Goal: Information Seeking & Learning: Learn about a topic

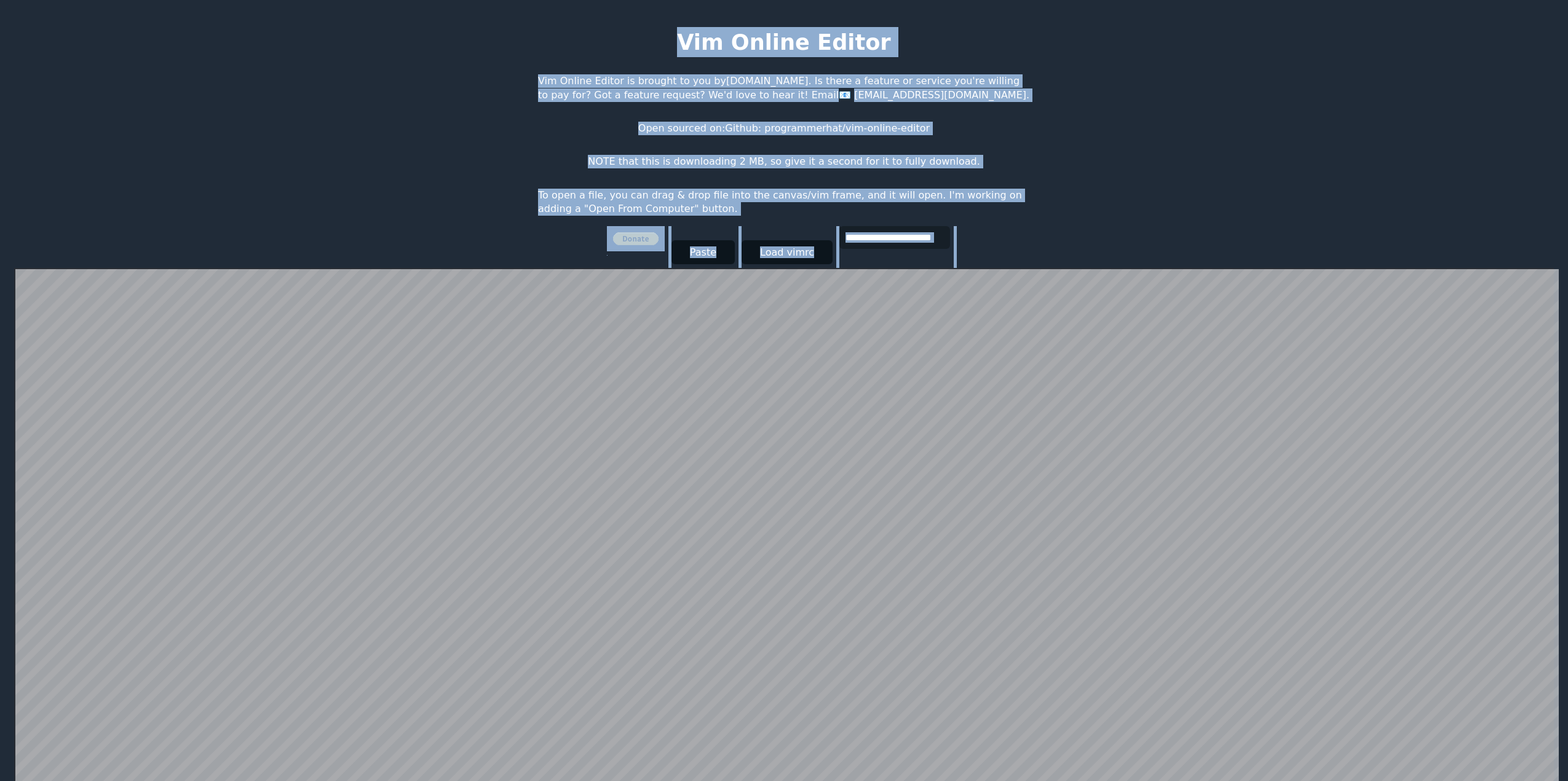
drag, startPoint x: 842, startPoint y: 102, endPoint x: 1067, endPoint y: 234, distance: 260.9
click at [1067, 234] on html "**********" at bounding box center [784, 402] width 1568 height 806
click at [794, 203] on p "To open a file, you can drag & drop file into the canvas/vim frame, and it will…" at bounding box center [784, 202] width 492 height 27
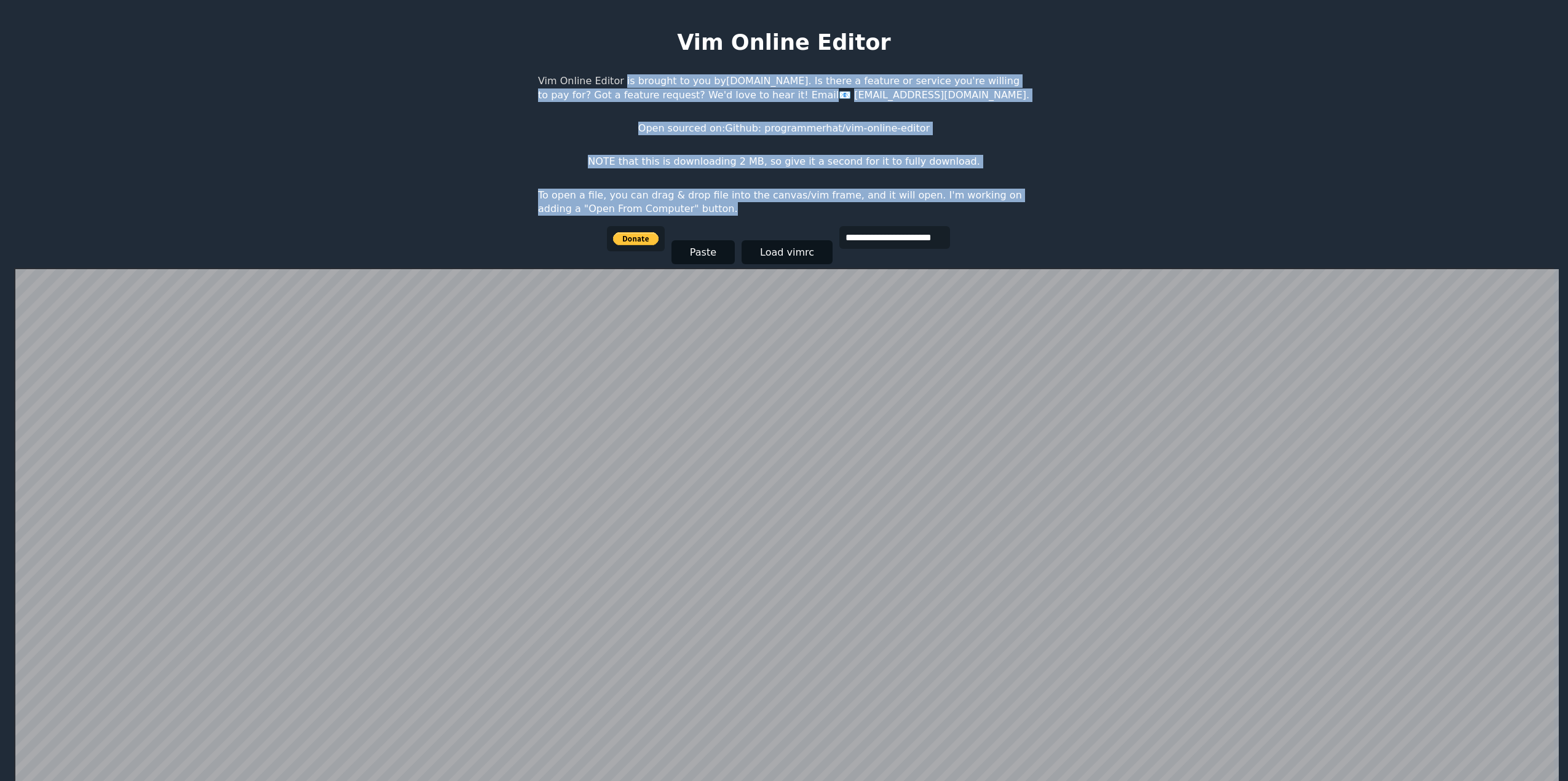
drag, startPoint x: 775, startPoint y: 211, endPoint x: 613, endPoint y: 41, distance: 234.8
click at [613, 41] on body "**********" at bounding box center [783, 402] width 504 height 781
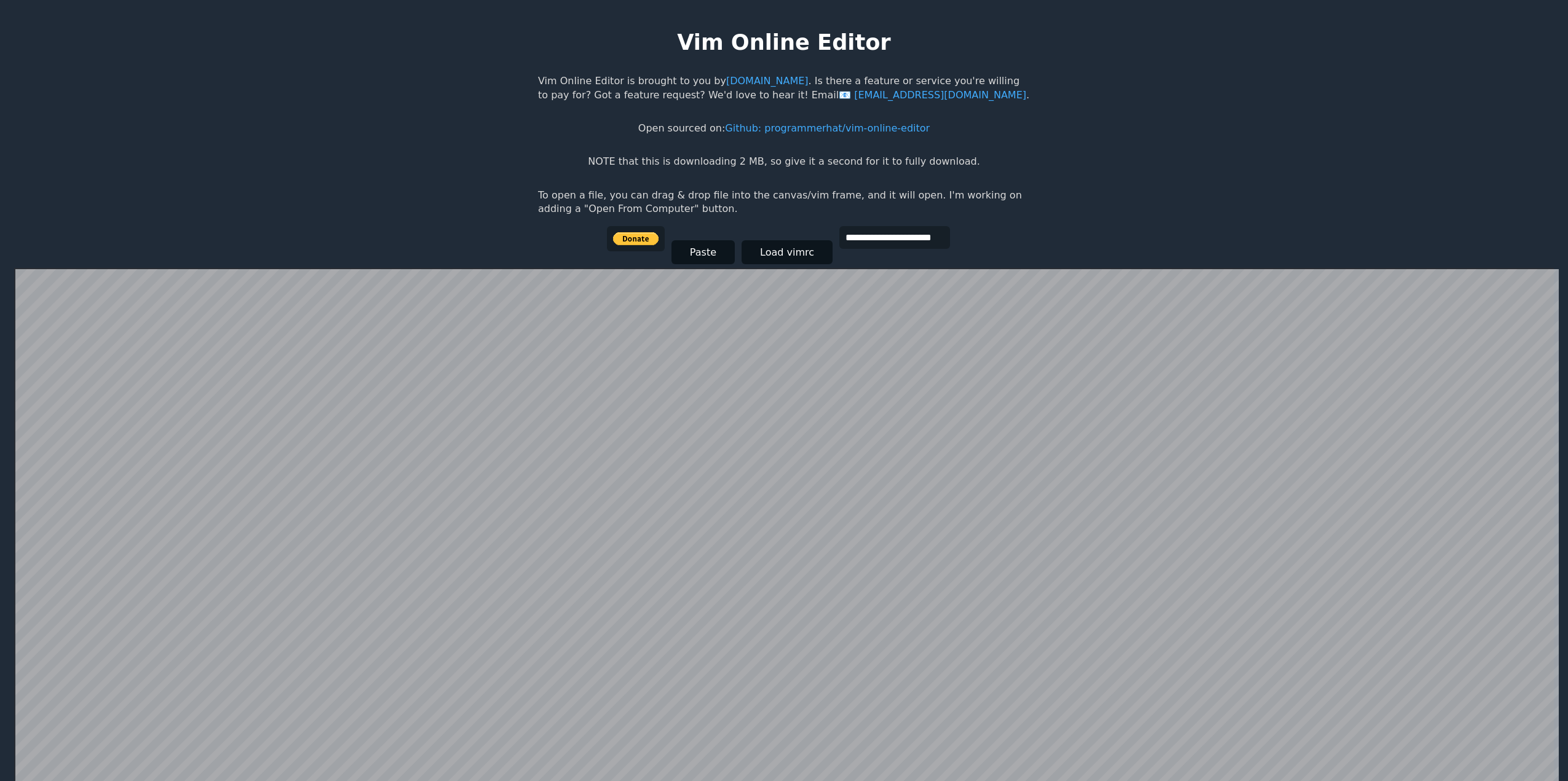
click at [605, 32] on body "**********" at bounding box center [783, 402] width 504 height 781
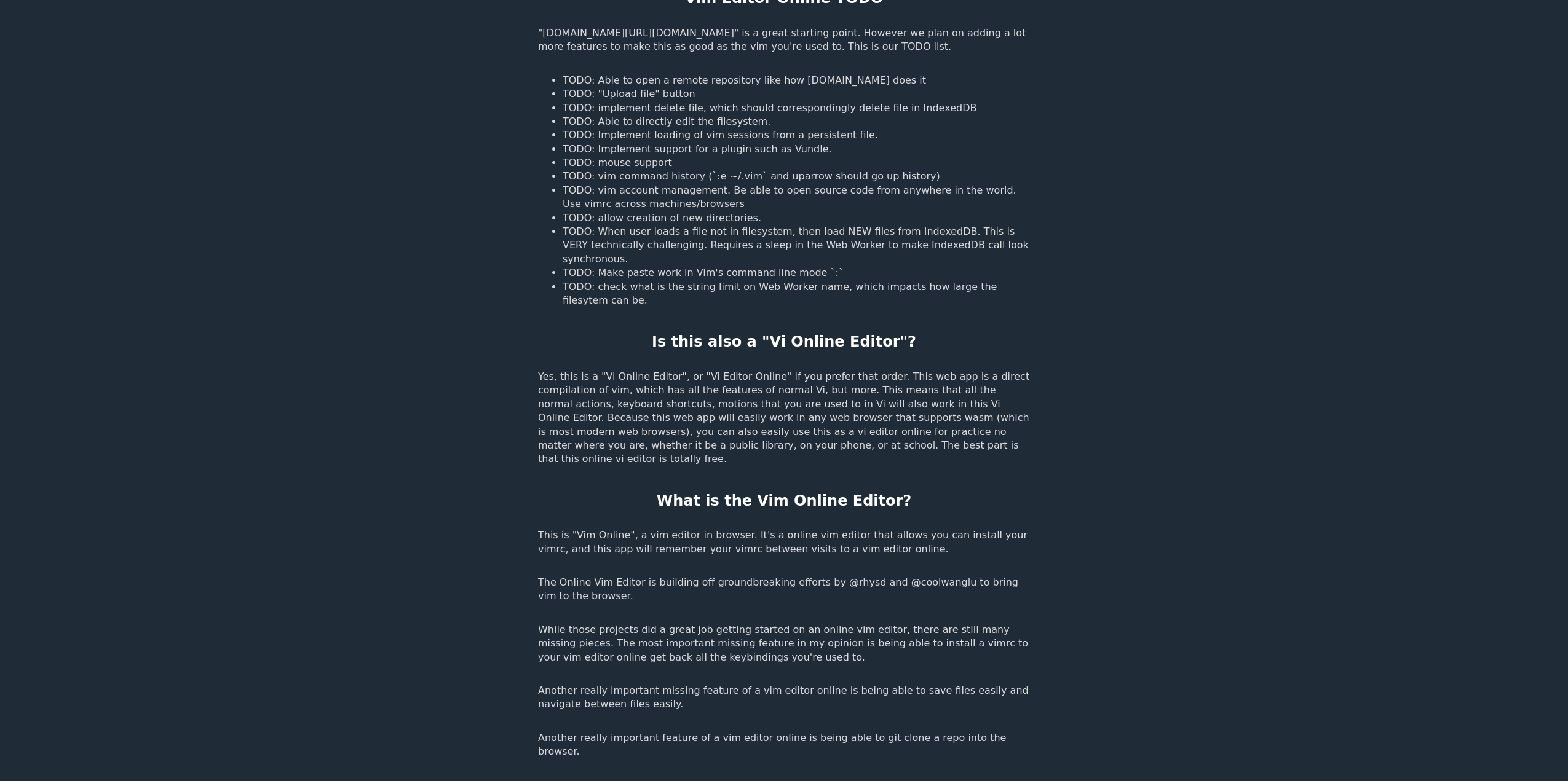
scroll to position [1598, 0]
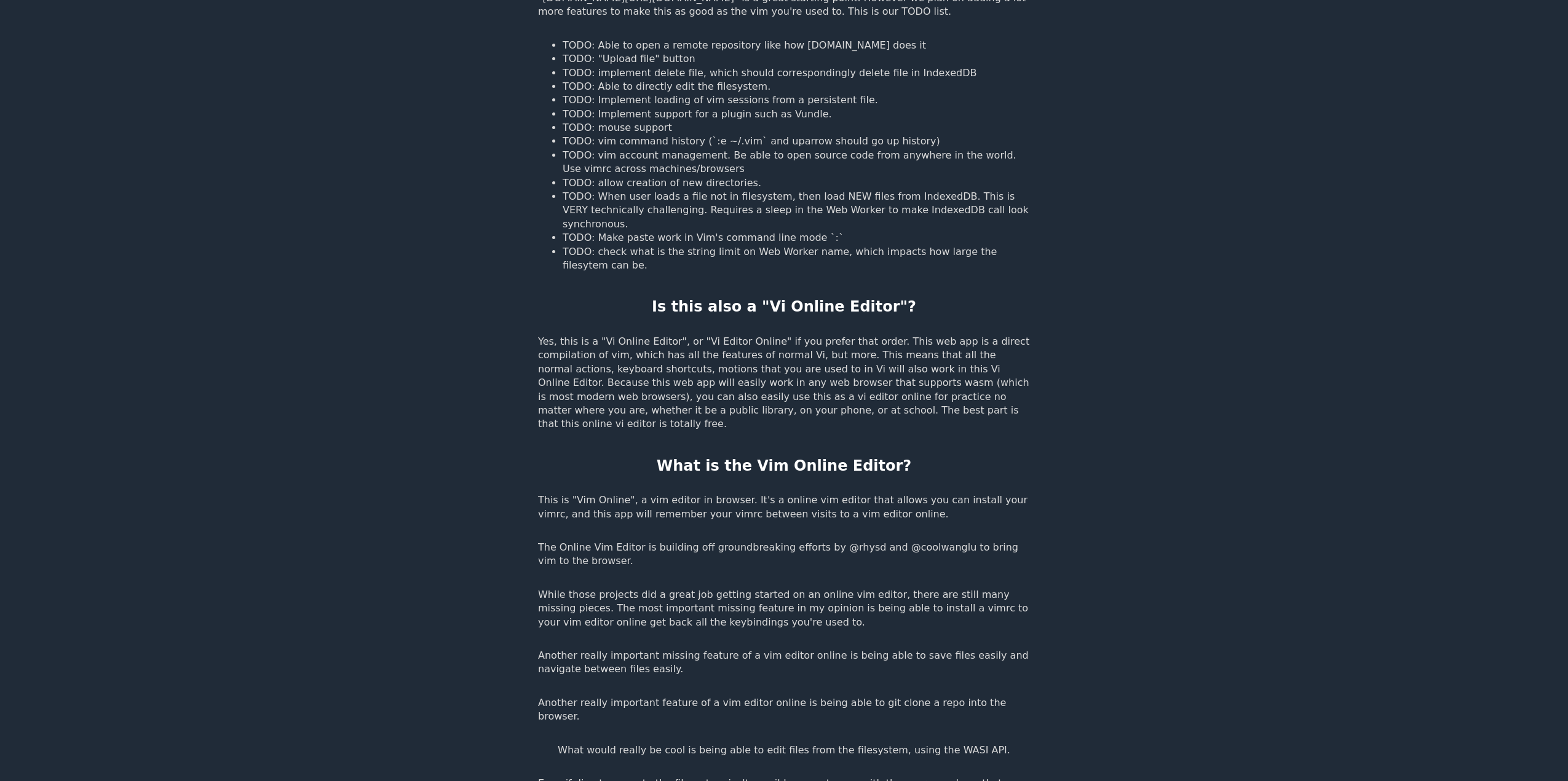
drag, startPoint x: 684, startPoint y: 275, endPoint x: 881, endPoint y: 742, distance: 506.9
drag, startPoint x: 710, startPoint y: 720, endPoint x: 699, endPoint y: 730, distance: 14.9
click at [703, 777] on p "Even if direct access to the filesystem isn't possible, an autosync with the so…" at bounding box center [784, 790] width 492 height 27
click at [704, 777] on p "Even if direct access to the filesystem isn't possible, an autosync with the so…" at bounding box center [784, 790] width 492 height 27
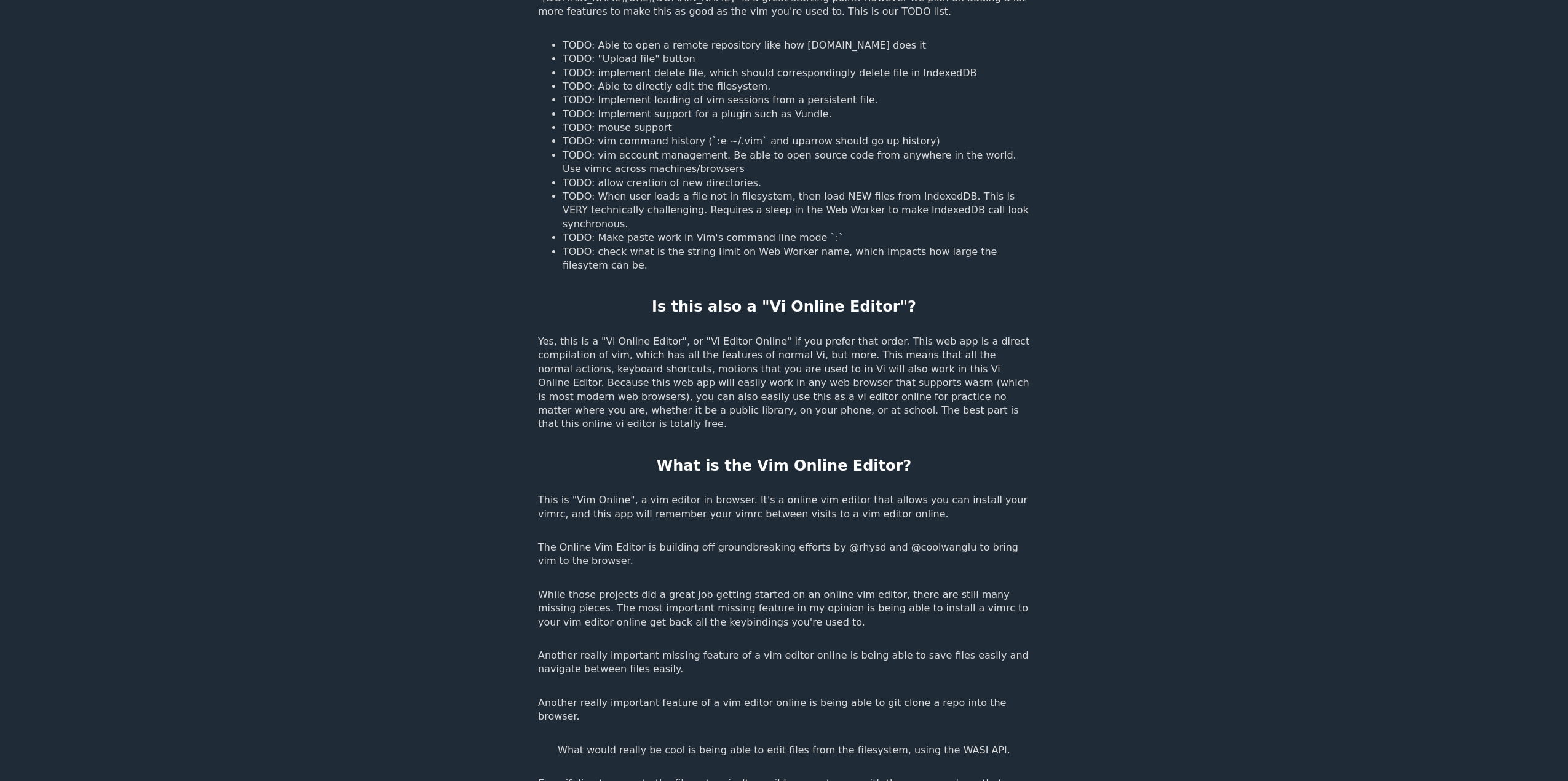
drag, startPoint x: 705, startPoint y: 727, endPoint x: 685, endPoint y: 406, distance: 321.6
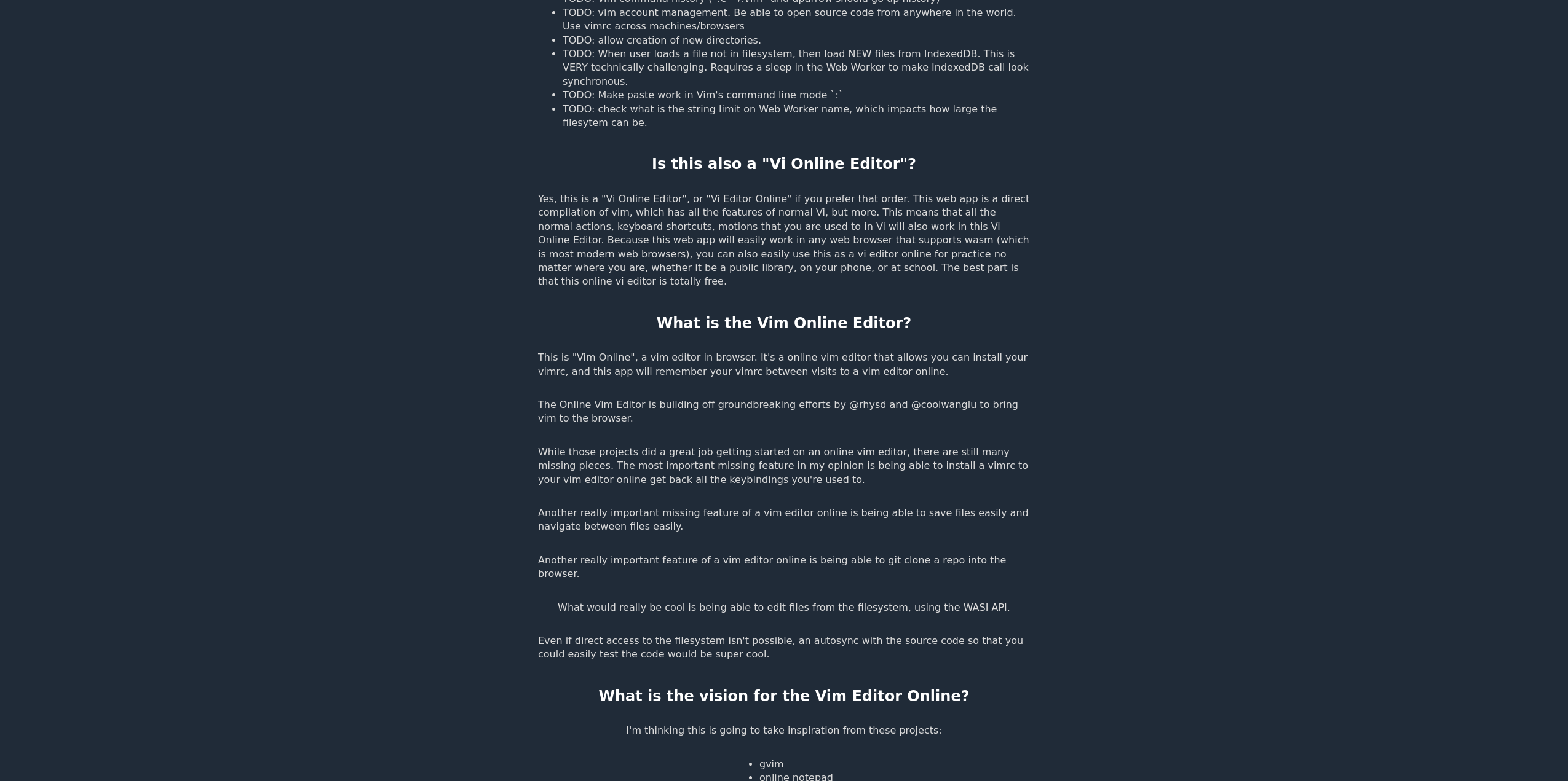
scroll to position [1906, 0]
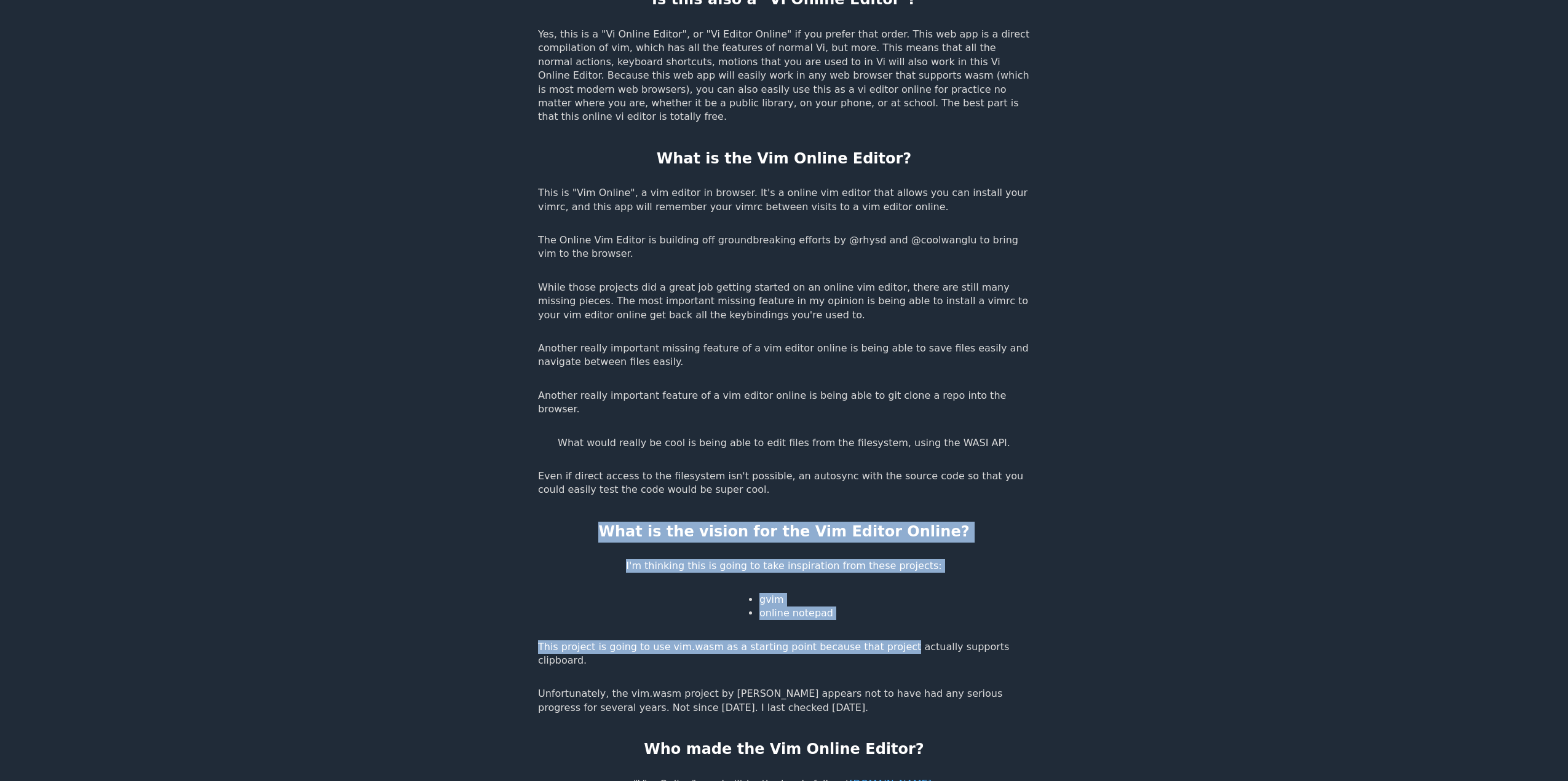
drag, startPoint x: 640, startPoint y: 463, endPoint x: 879, endPoint y: 583, distance: 267.4
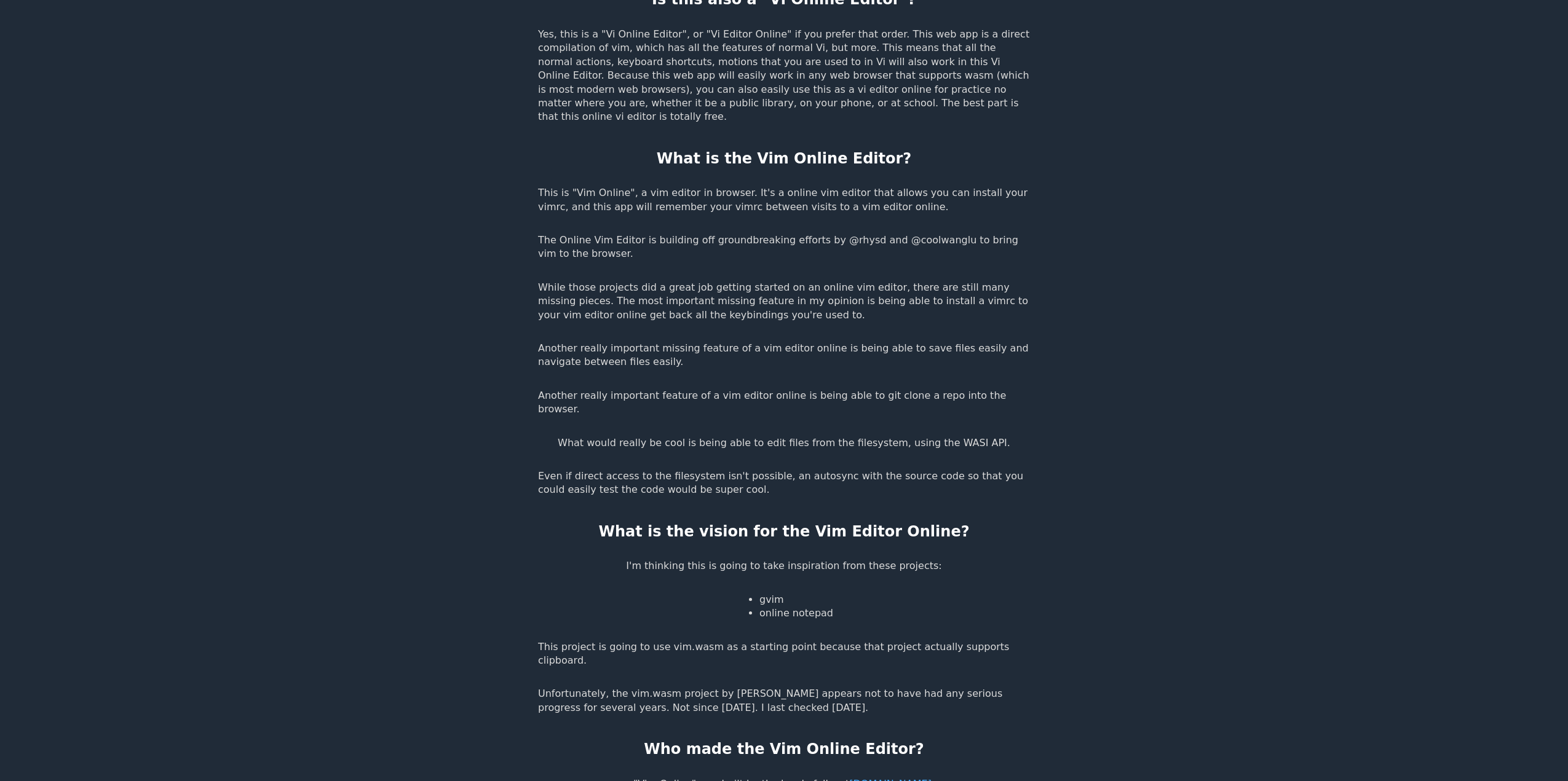
drag, startPoint x: 683, startPoint y: 105, endPoint x: 809, endPoint y: 422, distance: 341.1
drag, startPoint x: 805, startPoint y: 429, endPoint x: 695, endPoint y: 118, distance: 329.9
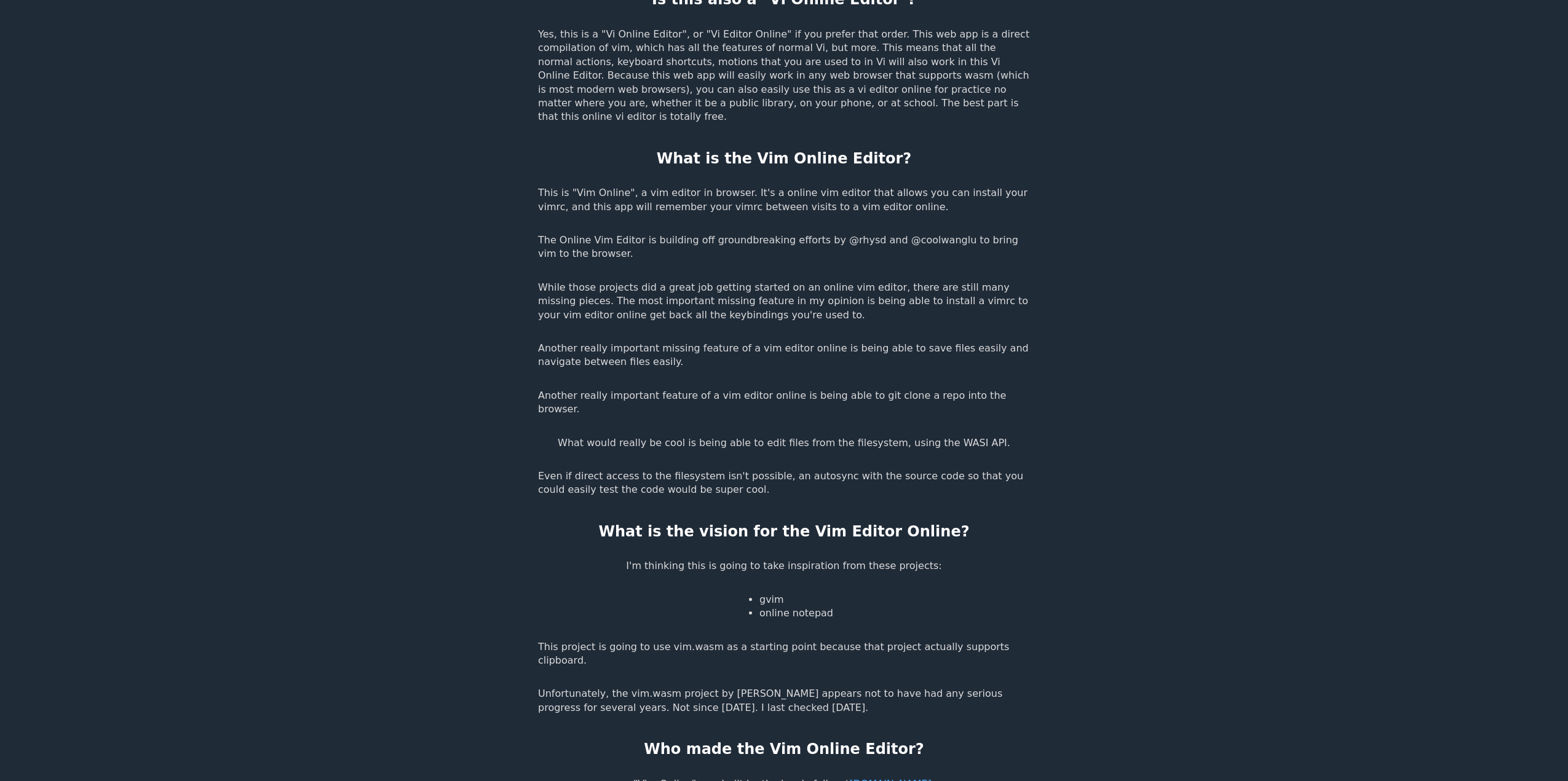
drag, startPoint x: 680, startPoint y: 105, endPoint x: 760, endPoint y: 435, distance: 339.6
click at [764, 470] on p "Even if direct access to the filesystem isn't possible, an autosync with the so…" at bounding box center [784, 483] width 492 height 27
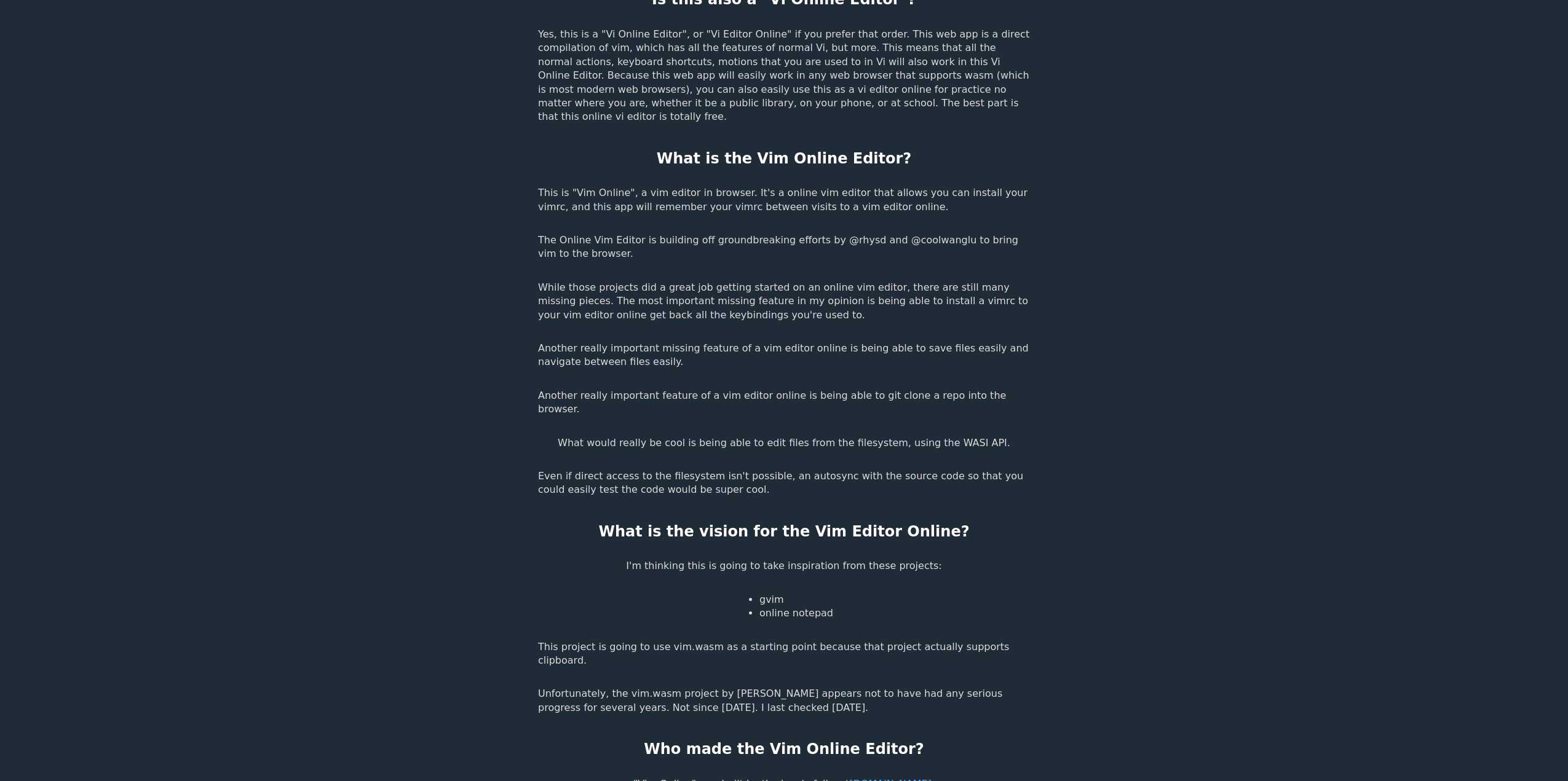
drag, startPoint x: 746, startPoint y: 421, endPoint x: 696, endPoint y: 136, distance: 289.4
drag, startPoint x: 532, startPoint y: 133, endPoint x: 783, endPoint y: 433, distance: 391.2
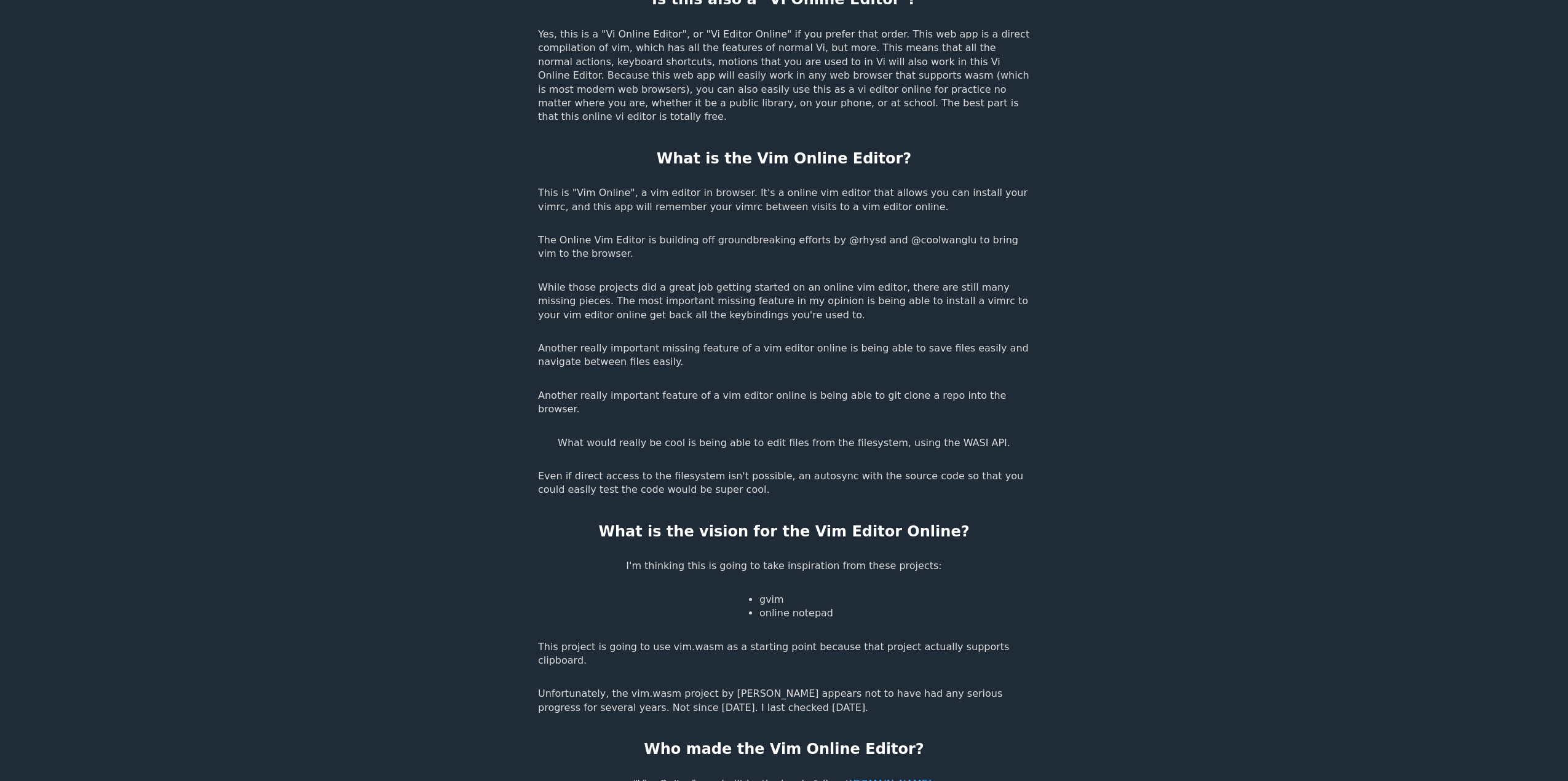
drag, startPoint x: 744, startPoint y: 421, endPoint x: 732, endPoint y: 136, distance: 285.3
click at [1020, 186] on p "This is "Vim Online", a vim editor in browser. It's a online vim editor that al…" at bounding box center [784, 200] width 492 height 27
drag, startPoint x: 627, startPoint y: 140, endPoint x: 700, endPoint y: 421, distance: 290.3
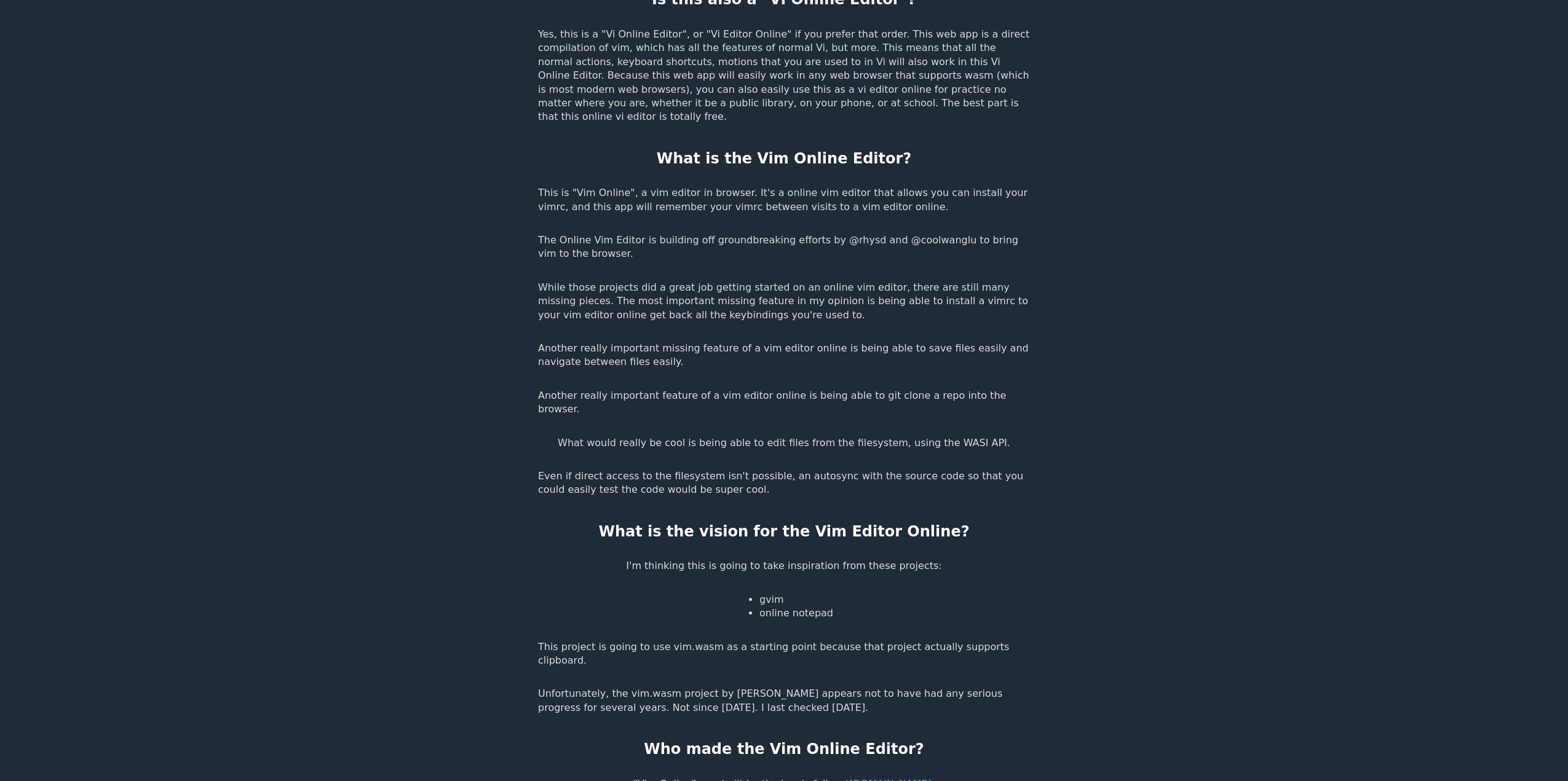
click at [701, 470] on p "Even if direct access to the filesystem isn't possible, an autosync with the so…" at bounding box center [784, 483] width 492 height 27
drag, startPoint x: 690, startPoint y: 424, endPoint x: 629, endPoint y: 142, distance: 288.5
drag, startPoint x: 731, startPoint y: 140, endPoint x: 726, endPoint y: 257, distance: 117.1
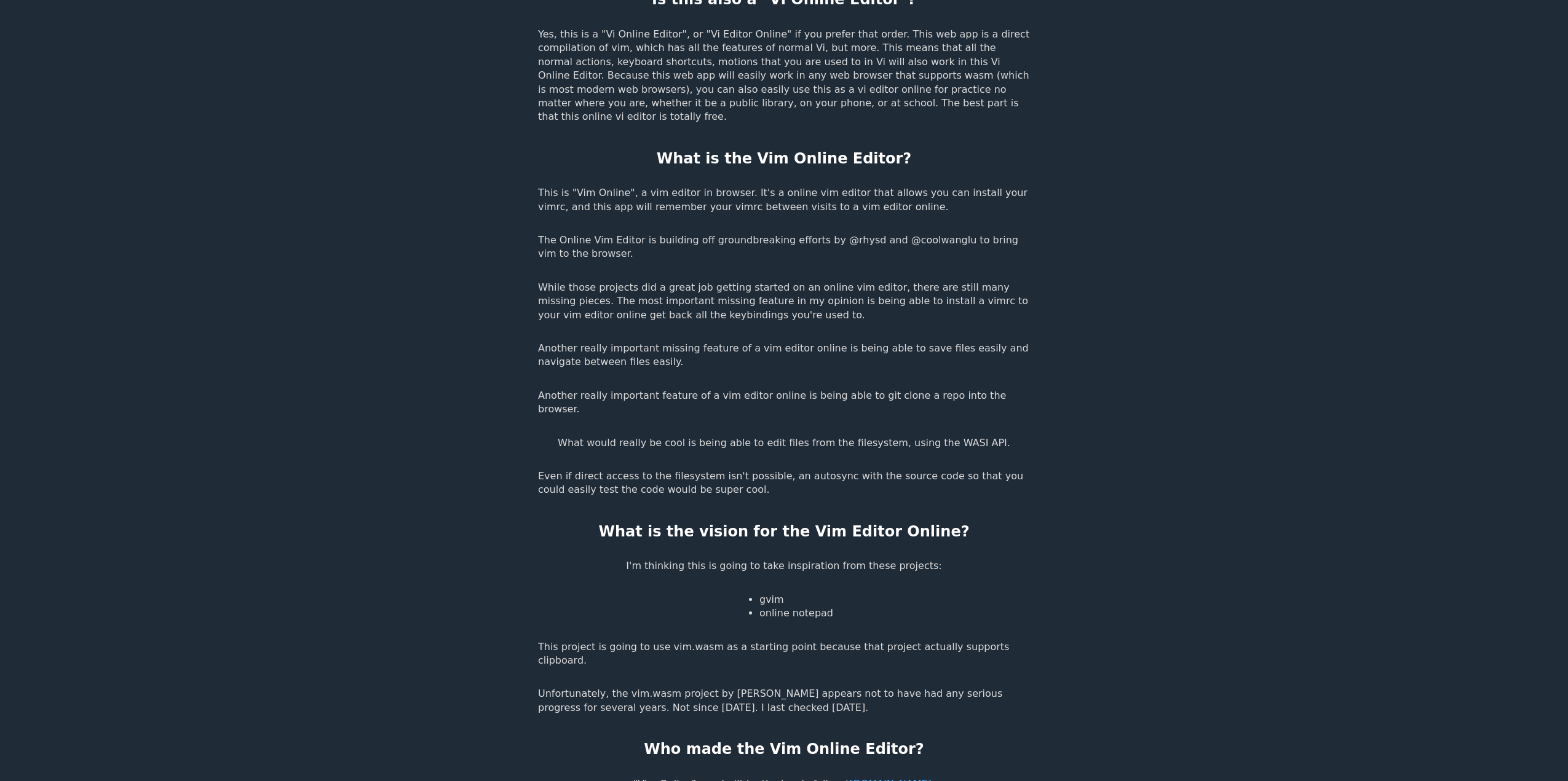
click at [729, 281] on p "While those projects did a great job getting started on an online vim editor, t…" at bounding box center [784, 301] width 492 height 41
drag, startPoint x: 684, startPoint y: 102, endPoint x: 767, endPoint y: 420, distance: 328.7
click at [768, 470] on p "Even if direct access to the filesystem isn't possible, an autosync with the so…" at bounding box center [784, 483] width 492 height 27
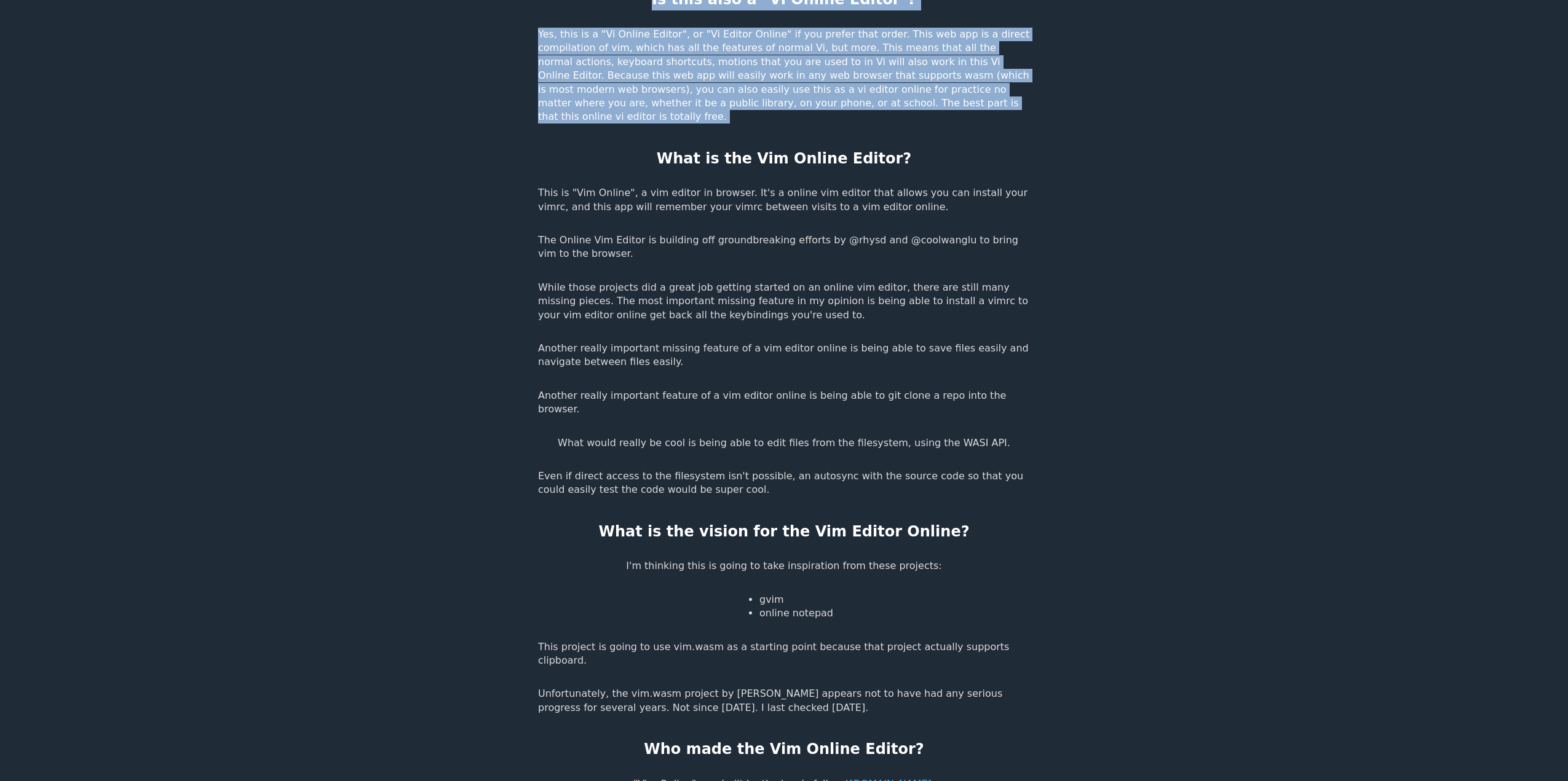
drag, startPoint x: 768, startPoint y: 424, endPoint x: 659, endPoint y: 105, distance: 337.1
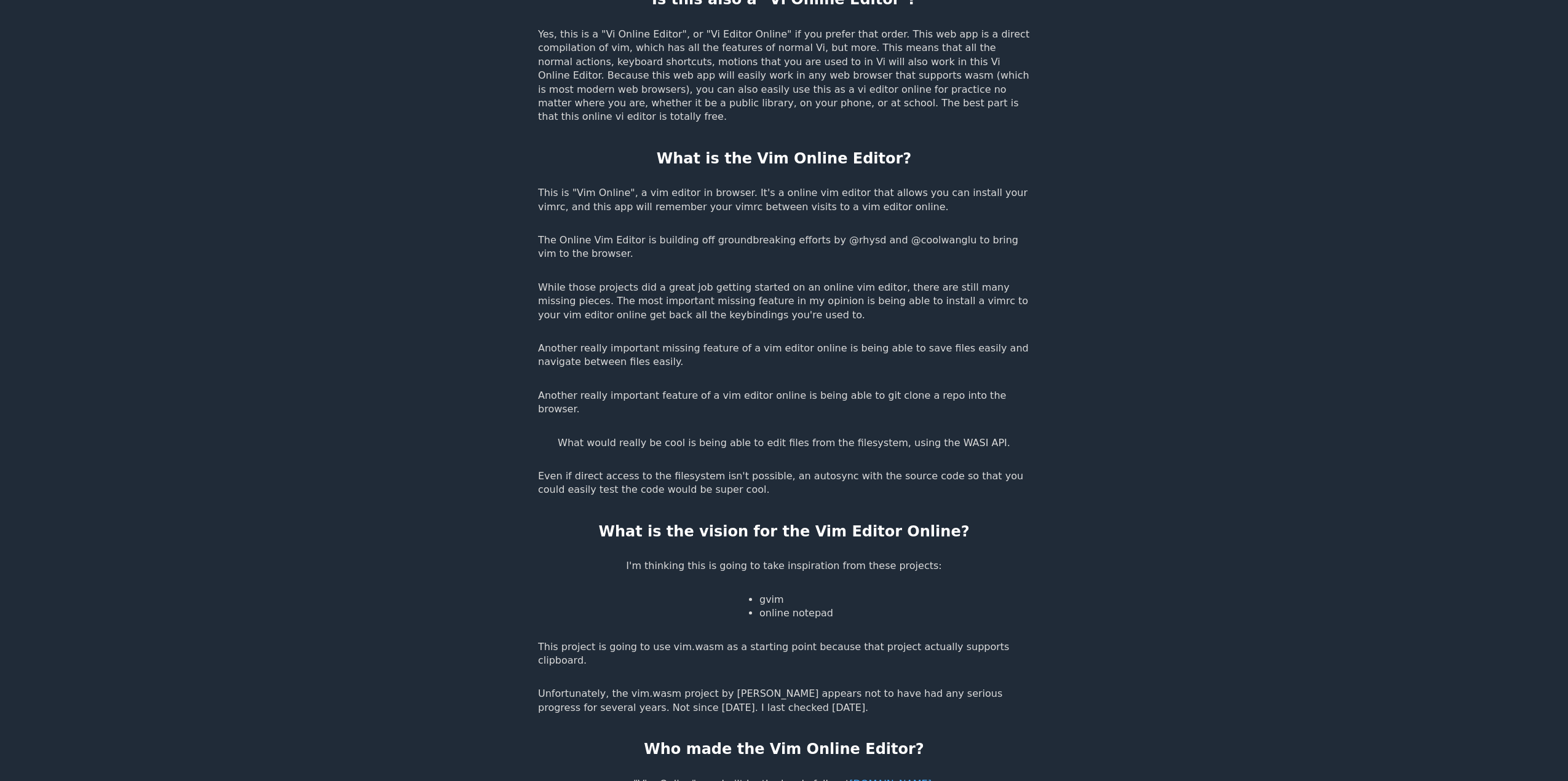
drag, startPoint x: 691, startPoint y: 97, endPoint x: 973, endPoint y: 629, distance: 602.1
